Goal: Obtain resource: Download file/media

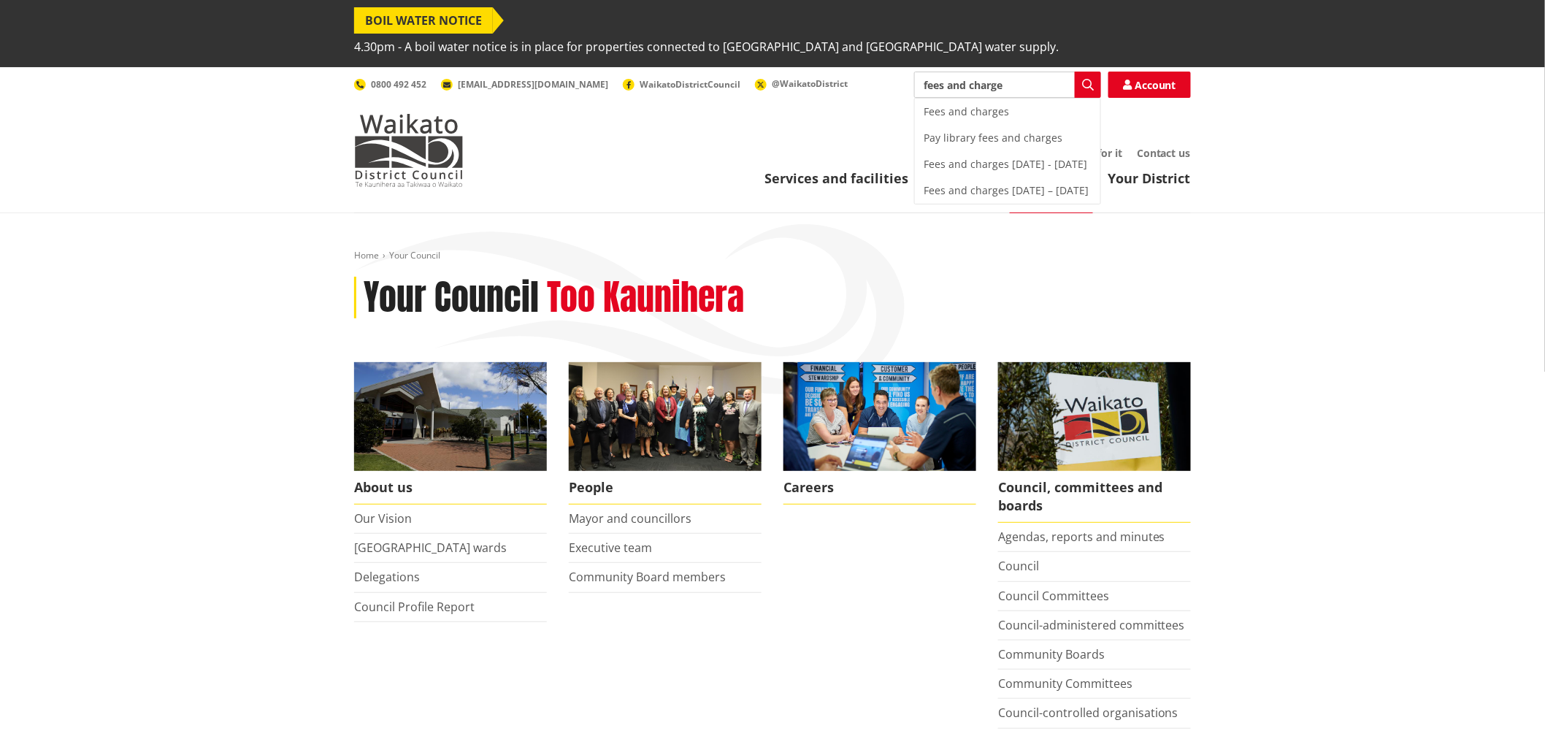
type input "fees and charges"
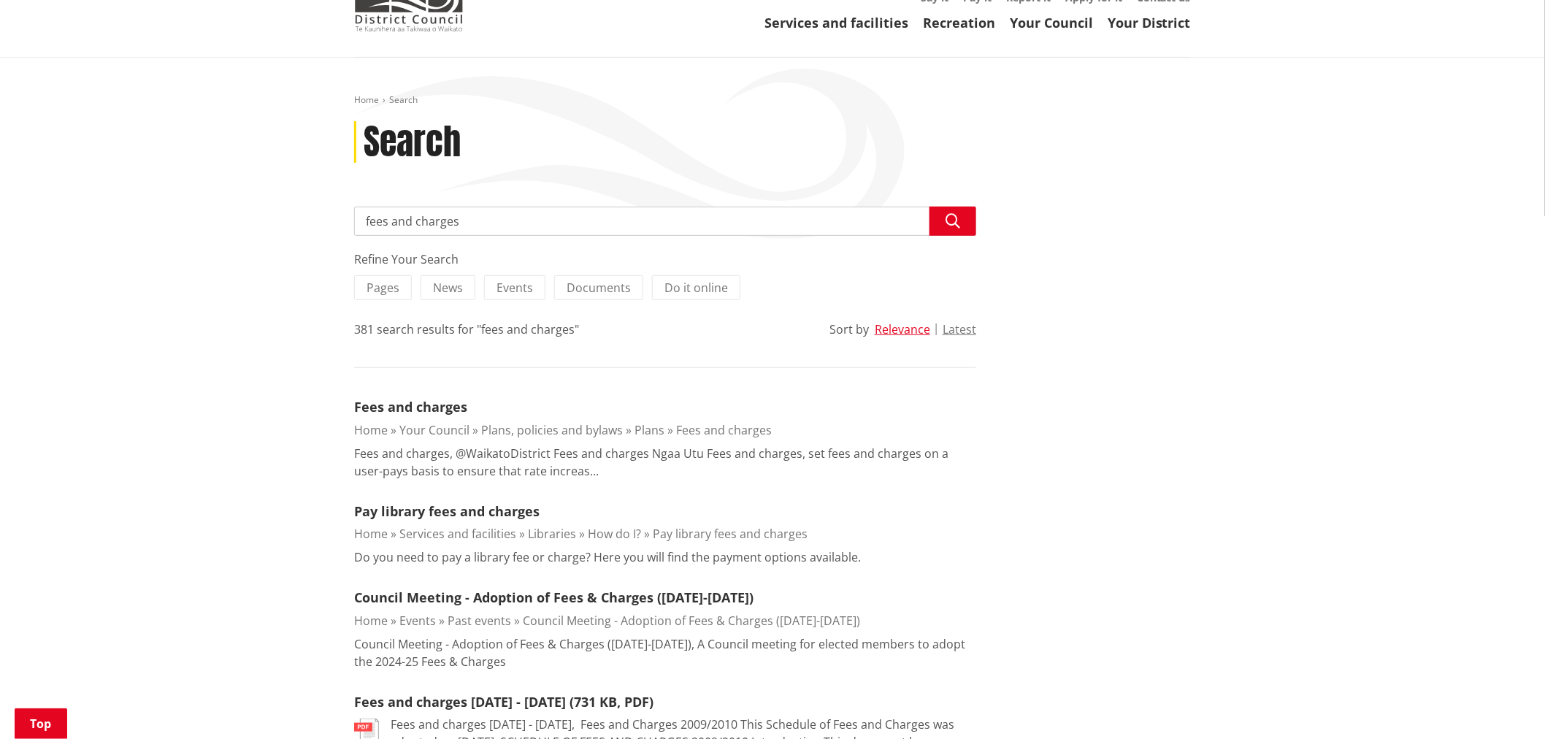
scroll to position [162, 0]
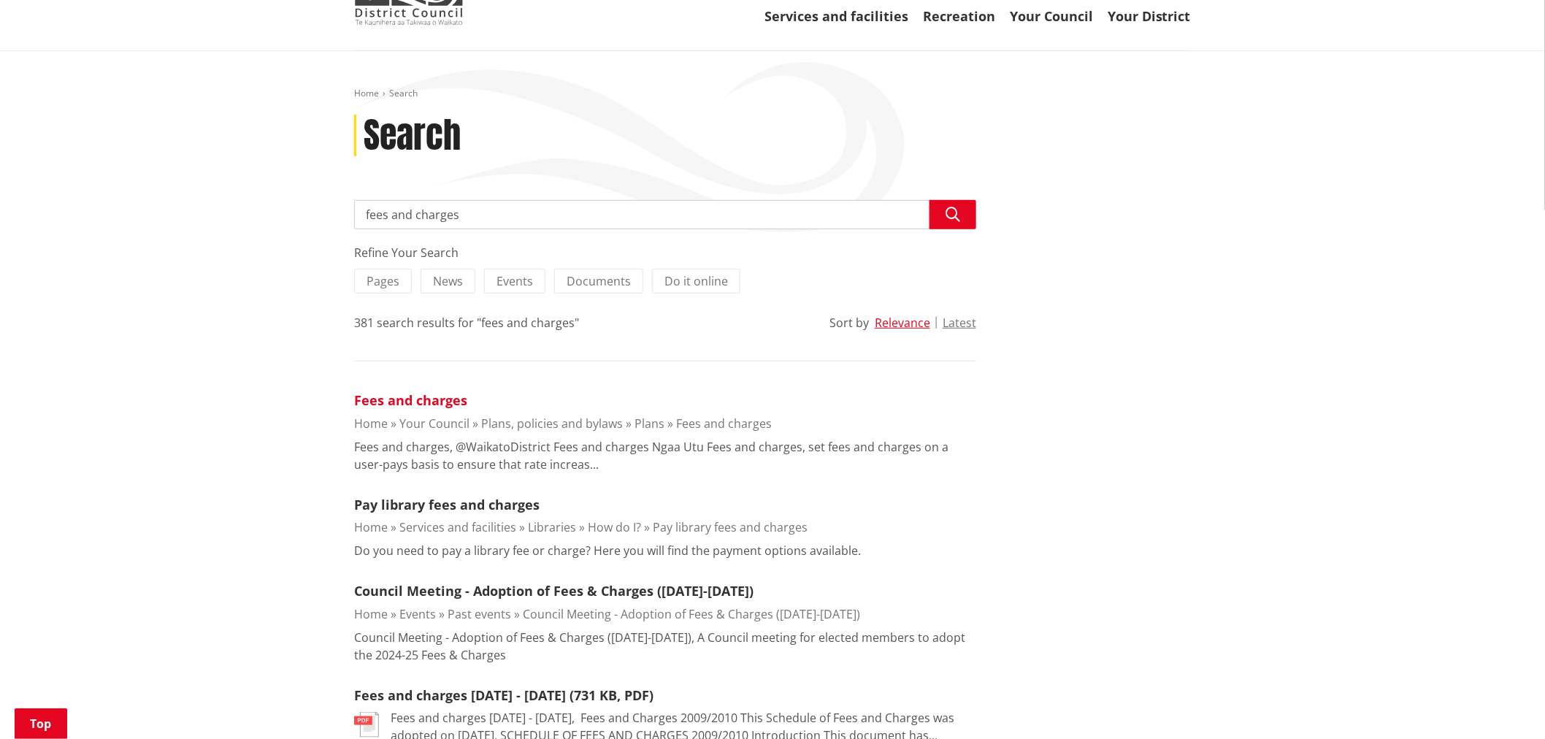
drag, startPoint x: 412, startPoint y: 388, endPoint x: 410, endPoint y: 380, distance: 8.2
click at [412, 415] on ol "Home Your Council Plans, policies and bylaws Plans Fees and charges" at bounding box center [665, 424] width 622 height 18
click at [411, 391] on link "Fees and charges" at bounding box center [410, 400] width 113 height 18
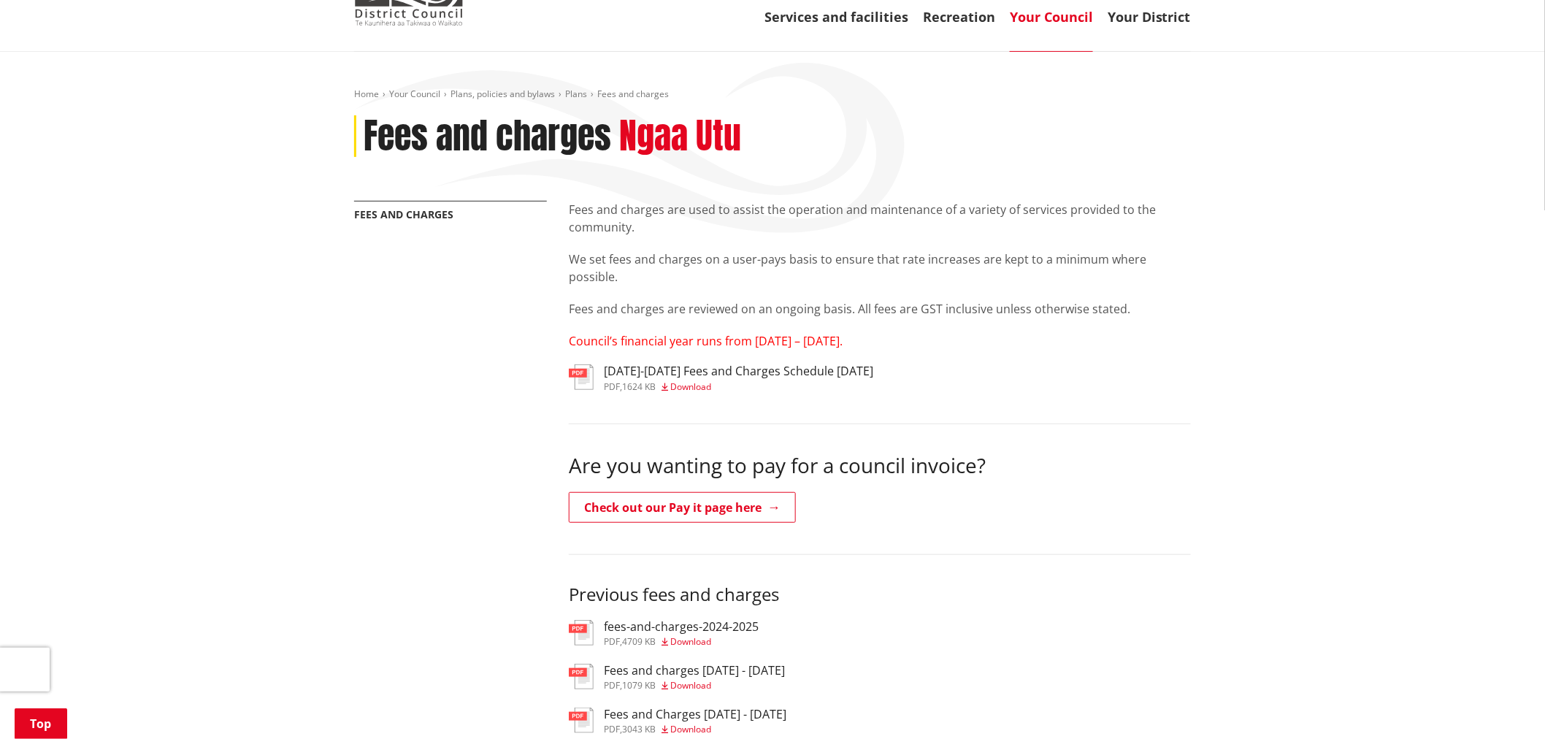
scroll to position [162, 0]
click at [691, 366] on div "2025-2027 Fees and Charges Schedule June 2025 pdf , 1624 KB Download" at bounding box center [880, 378] width 622 height 29
click at [691, 380] on span "Download" at bounding box center [690, 386] width 41 height 12
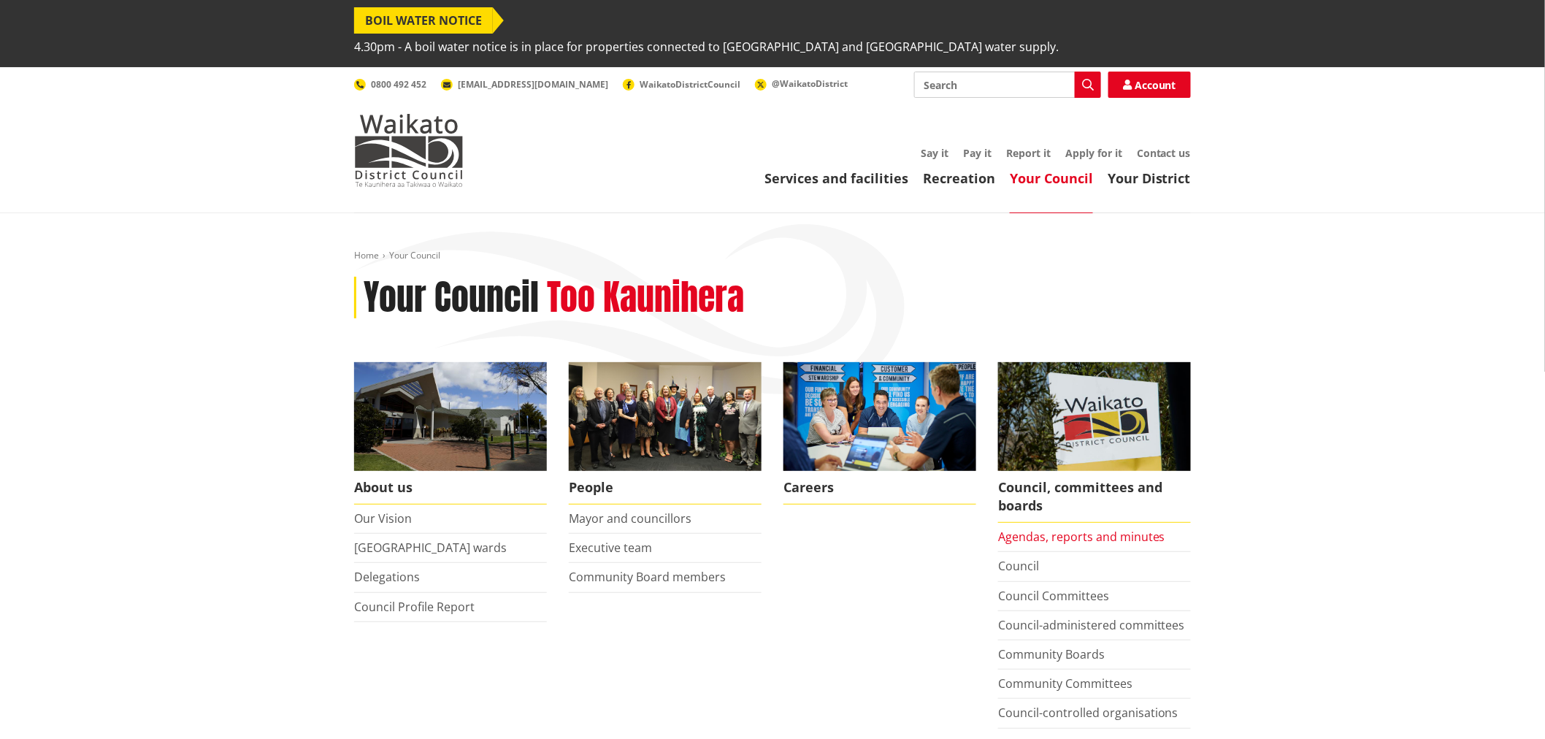
click at [1084, 529] on link "Agendas, reports and minutes" at bounding box center [1081, 537] width 167 height 16
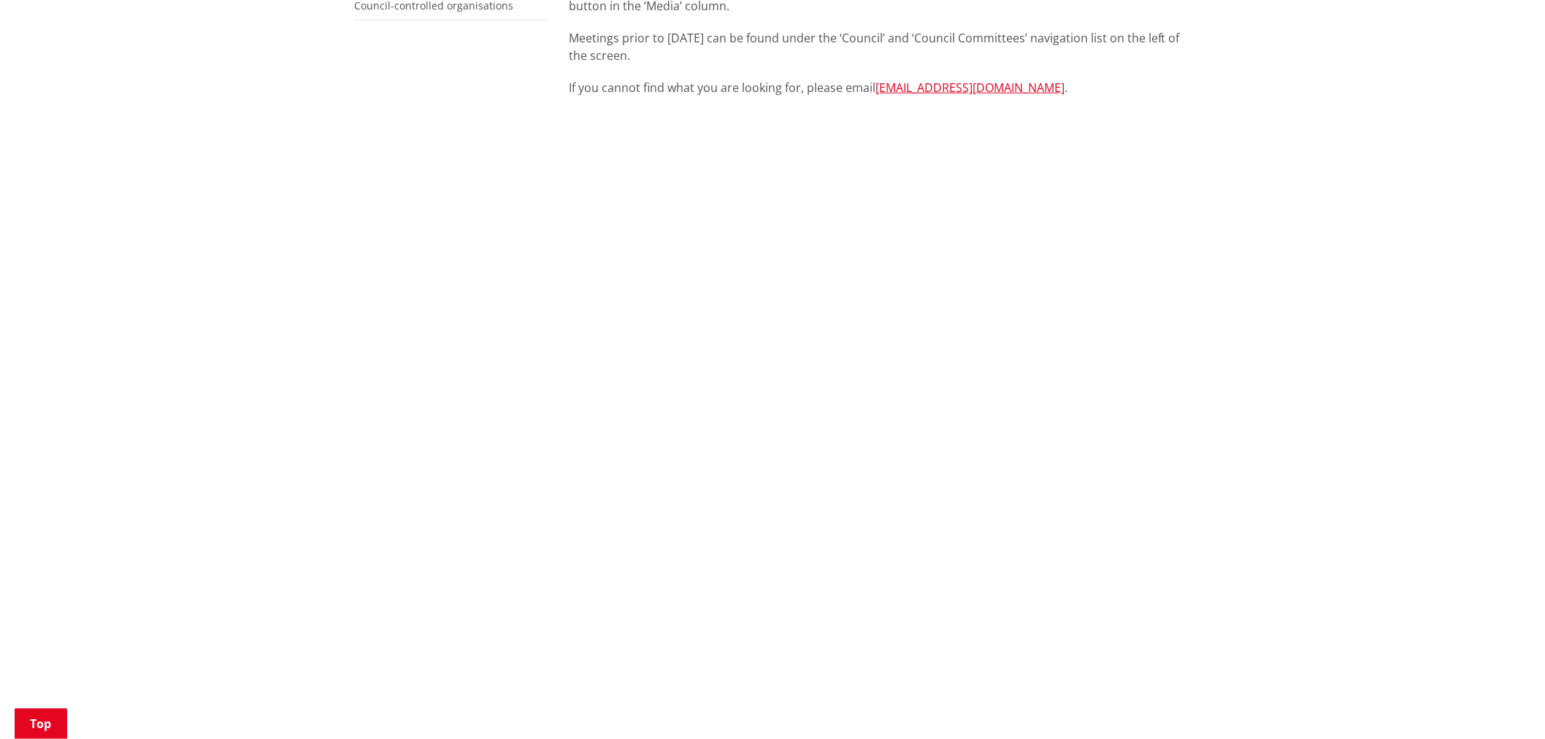
scroll to position [567, 0]
click at [1387, 307] on div "Home Your Council Council, committees and boards Agendas, reports and minutes A…" at bounding box center [772, 638] width 1545 height 1985
